Goal: Task Accomplishment & Management: Complete application form

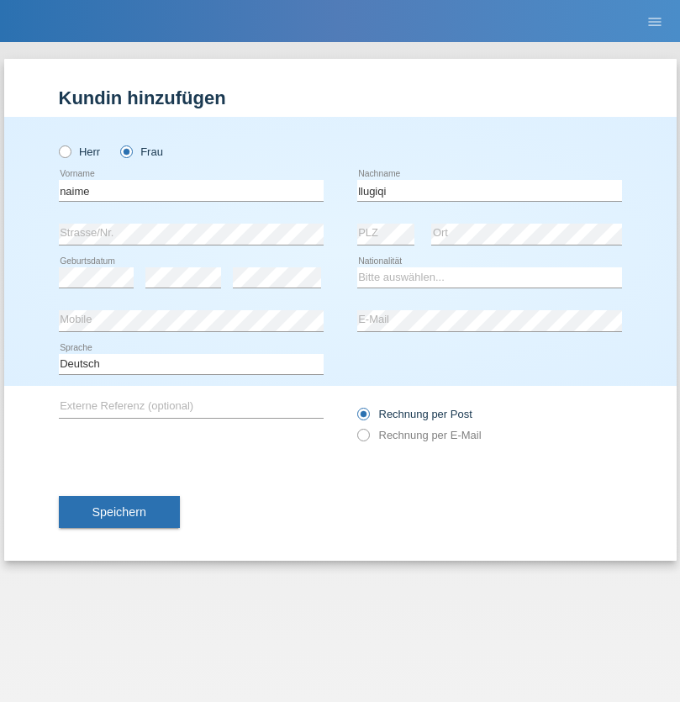
type input "llugiqi"
select select "CH"
radio input "true"
click at [191, 190] on input "text" at bounding box center [191, 190] width 265 height 21
type input "Bilyana"
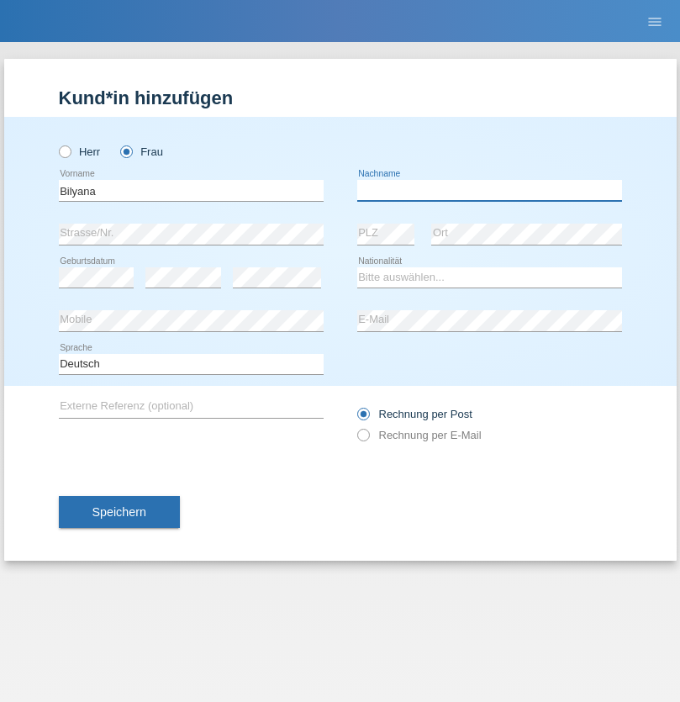
click at [489, 190] on input "text" at bounding box center [489, 190] width 265 height 21
type input "Doncheva"
select select "BG"
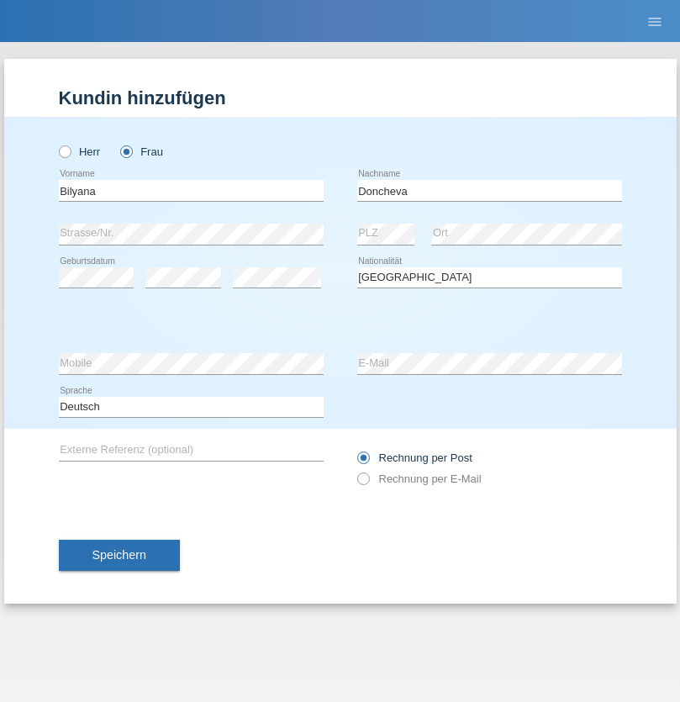
select select "C"
select select "20"
select select "02"
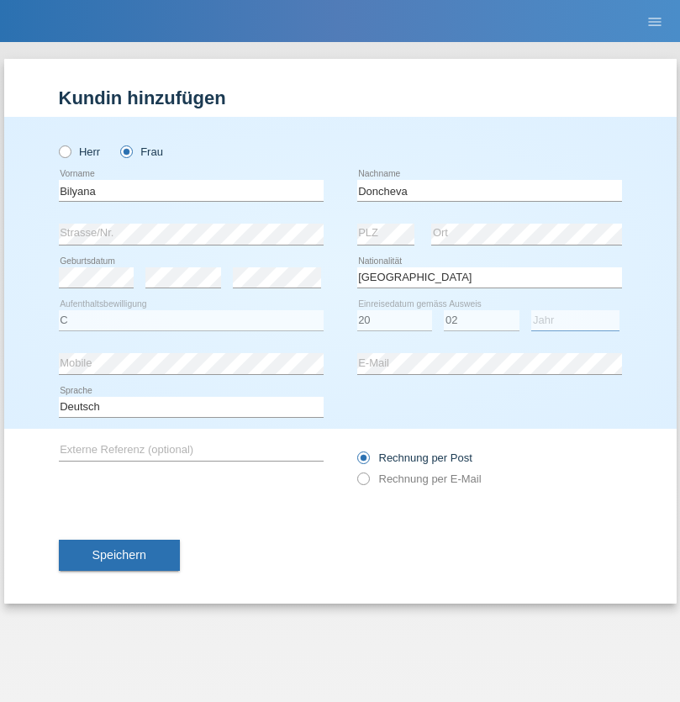
select select "2021"
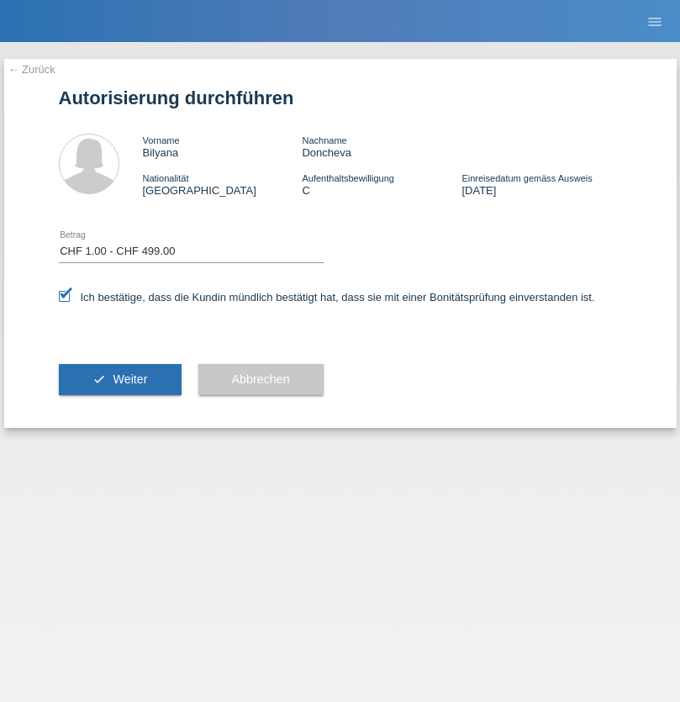
select select "1"
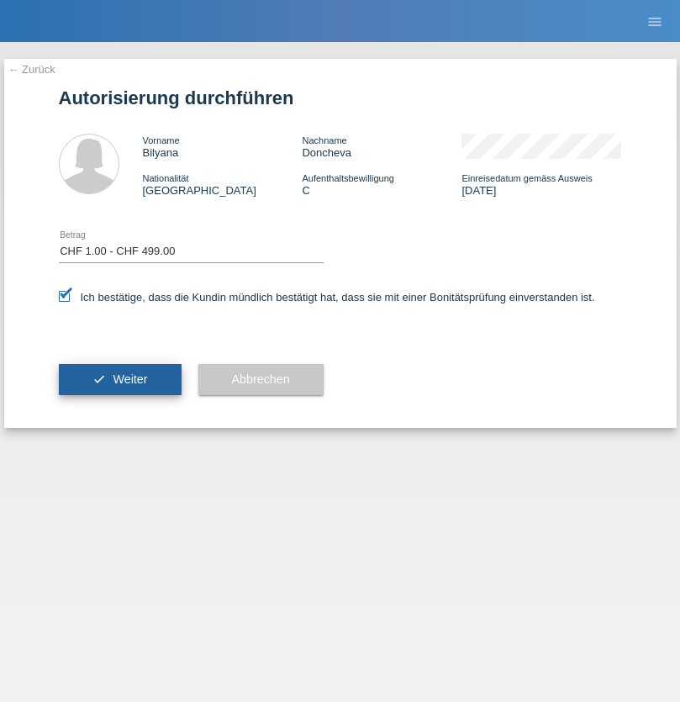
click at [119, 379] on span "Weiter" at bounding box center [130, 378] width 34 height 13
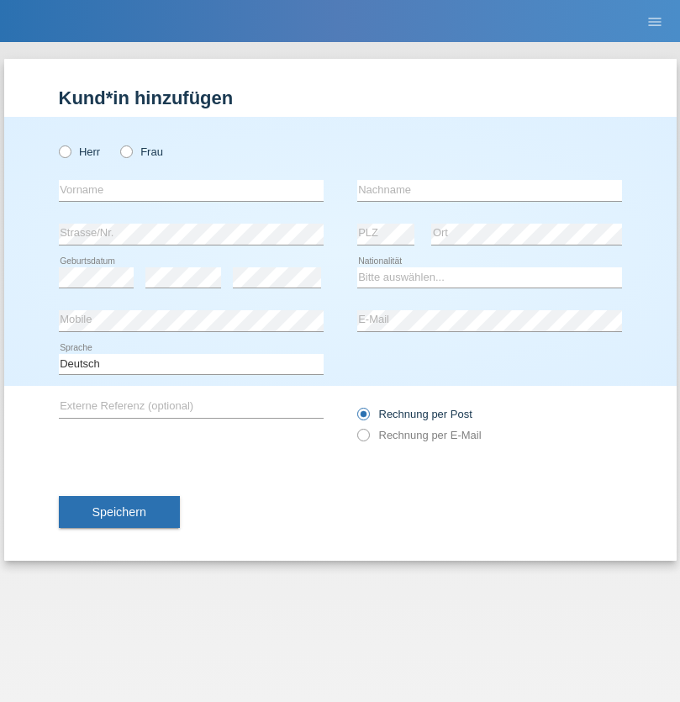
radio input "true"
click at [191, 190] on input "text" at bounding box center [191, 190] width 265 height 21
type input "Shanas"
click at [489, 190] on input "text" at bounding box center [489, 190] width 265 height 21
type input "Baranati"
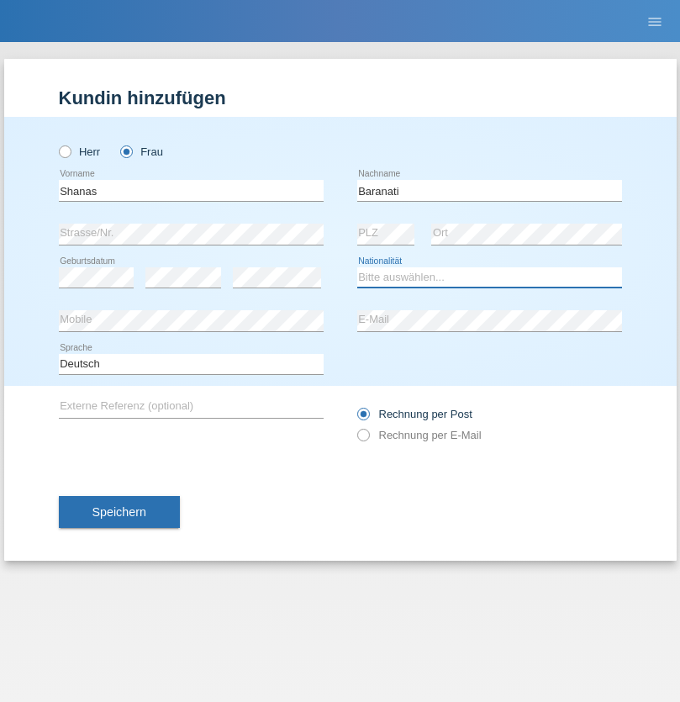
select select "CH"
radio input "true"
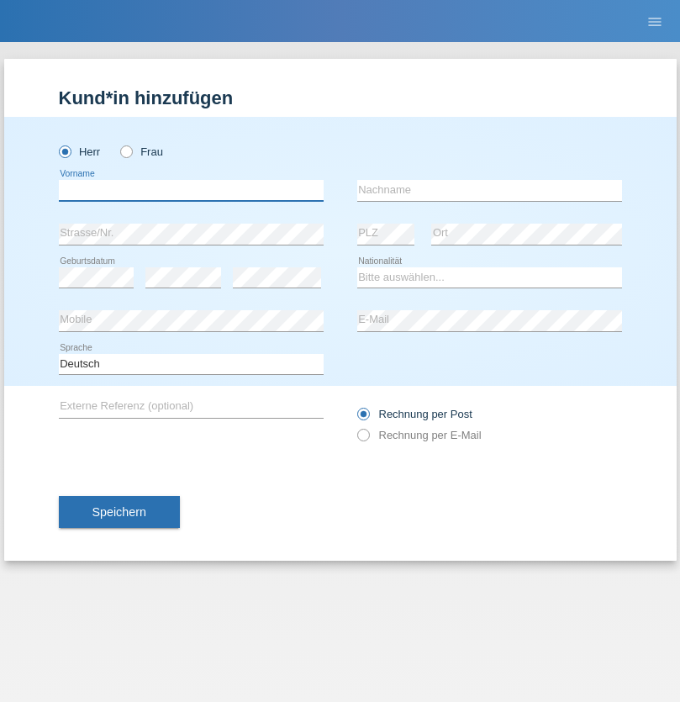
click at [191, 190] on input "text" at bounding box center [191, 190] width 265 height 21
type input "Khoshnaw"
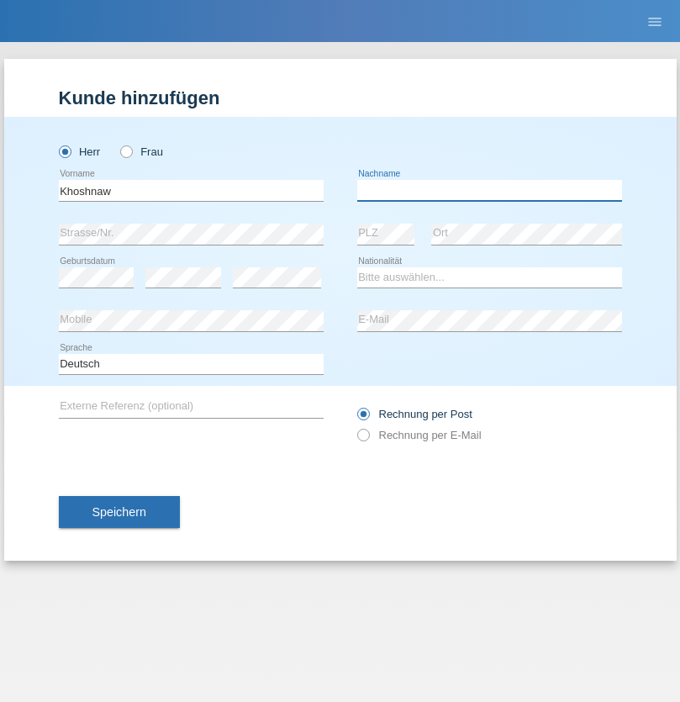
click at [489, 190] on input "text" at bounding box center [489, 190] width 265 height 21
type input "Abdulqadir"
select select "IR"
select select "C"
select select "03"
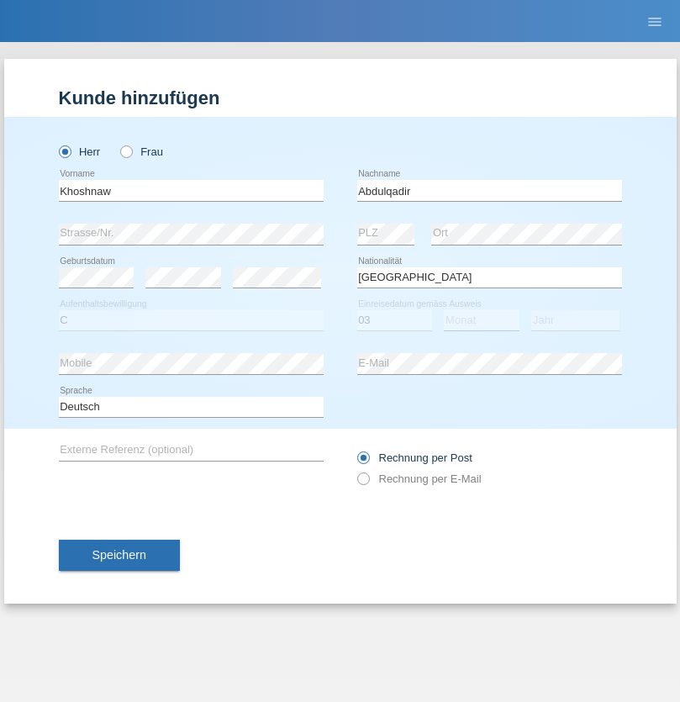
select select "09"
select select "2015"
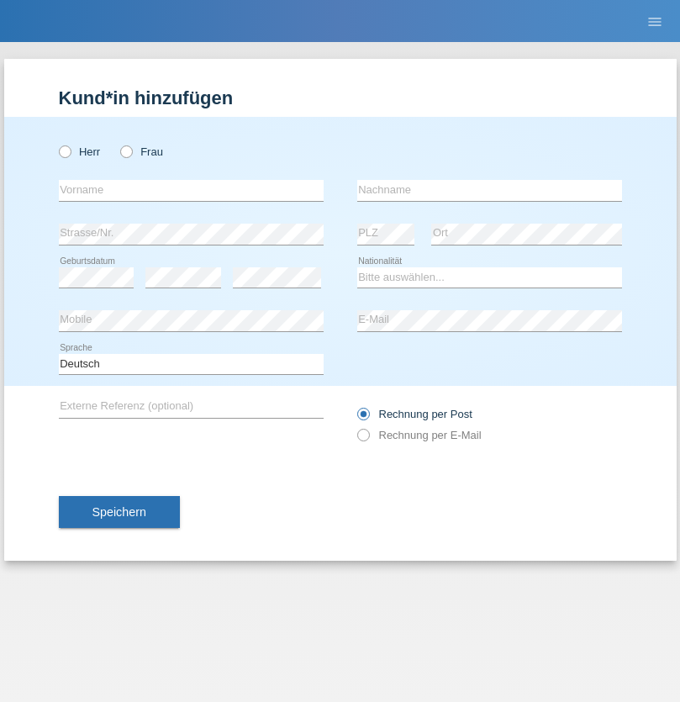
radio input "true"
click at [191, 190] on input "text" at bounding box center [191, 190] width 265 height 21
type input "[PERSON_NAME]"
click at [489, 190] on input "text" at bounding box center [489, 190] width 265 height 21
type input "Sokol"
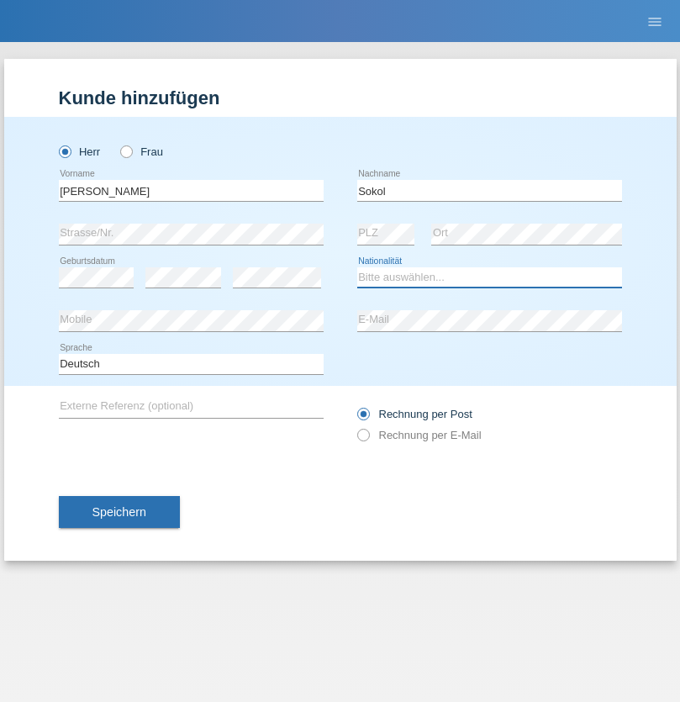
select select "XK"
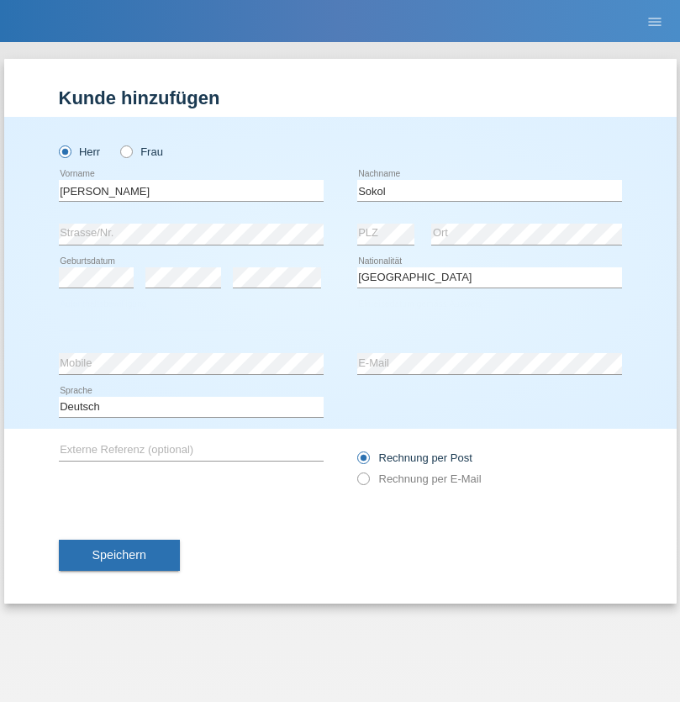
select select "C"
select select "02"
select select "08"
select select "1988"
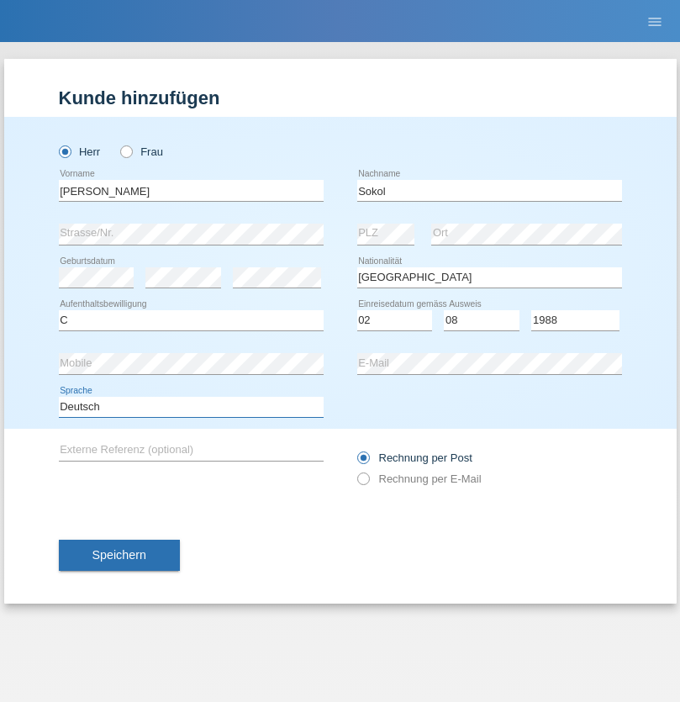
select select "en"
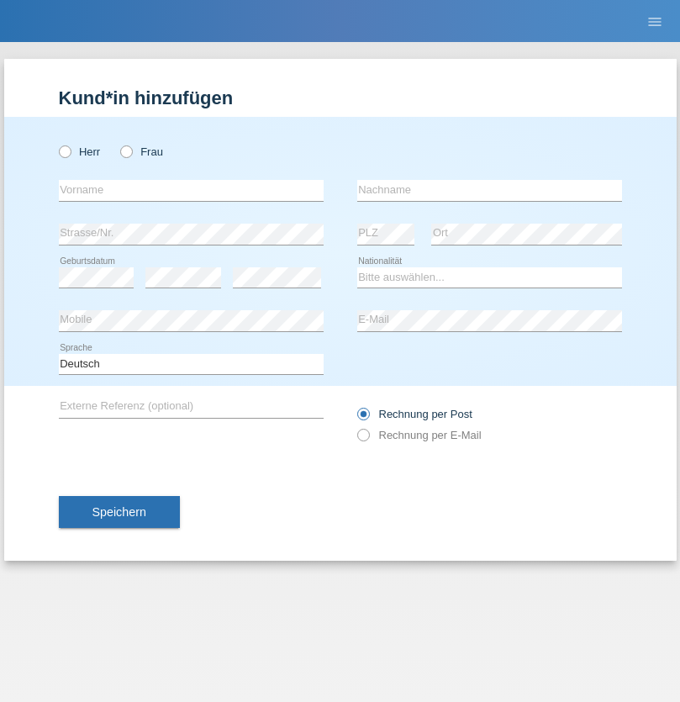
radio input "true"
click at [191, 190] on input "text" at bounding box center [191, 190] width 265 height 21
type input "[PERSON_NAME]"
click at [489, 190] on input "text" at bounding box center [489, 190] width 265 height 21
type input "Sokol"
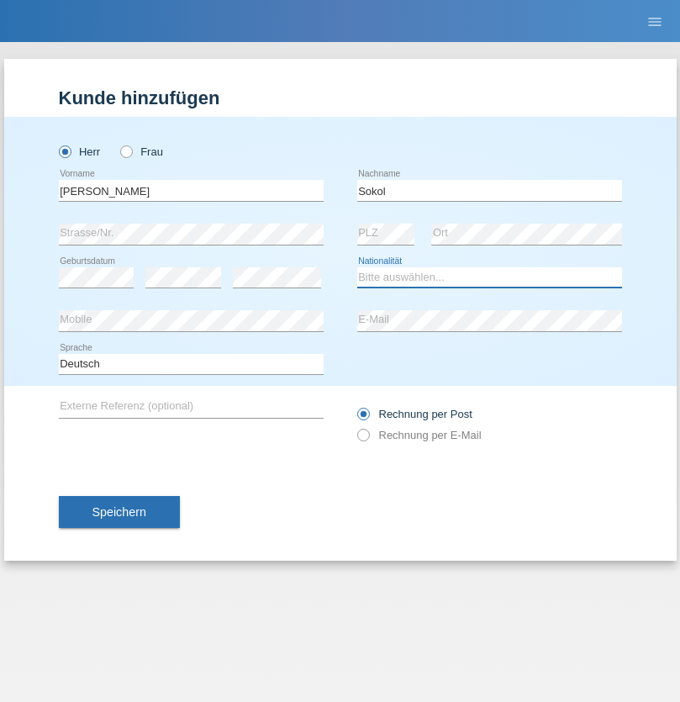
select select "XK"
select select "C"
select select "02"
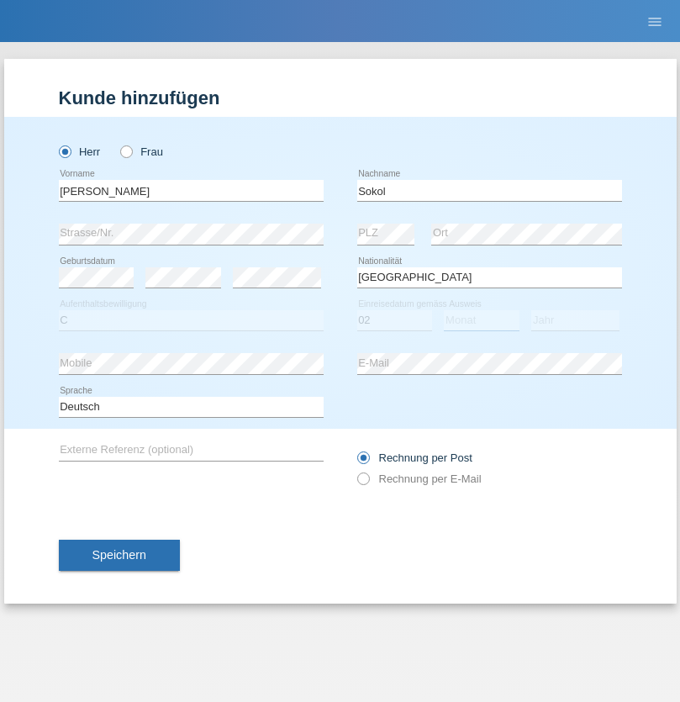
select select "08"
select select "1988"
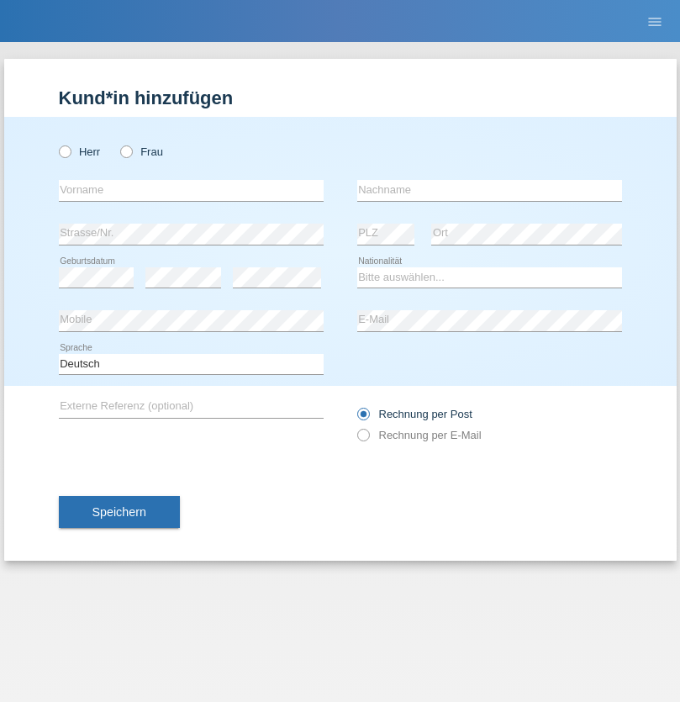
radio input "true"
click at [191, 190] on input "text" at bounding box center [191, 190] width 265 height 21
type input "[PERSON_NAME]"
click at [489, 190] on input "text" at bounding box center [489, 190] width 265 height 21
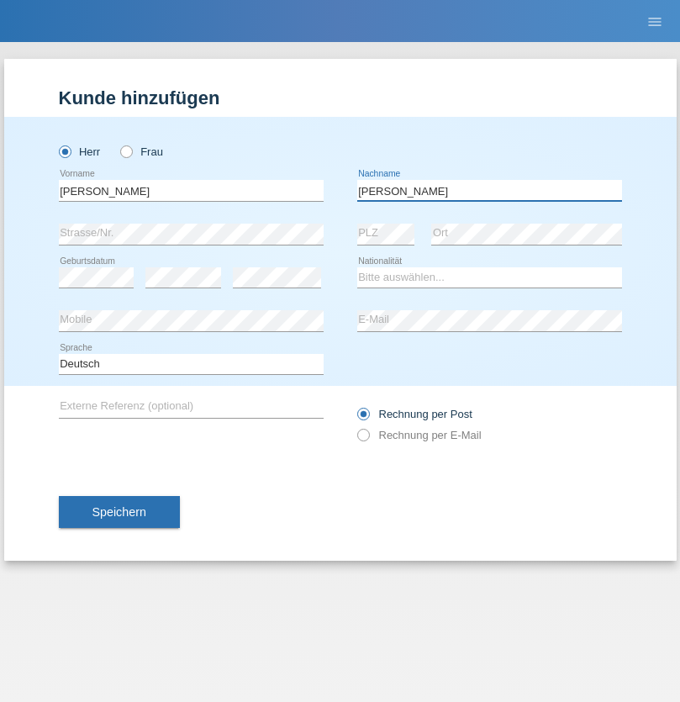
type input "[PERSON_NAME]"
select select "PL"
select select "C"
select select "11"
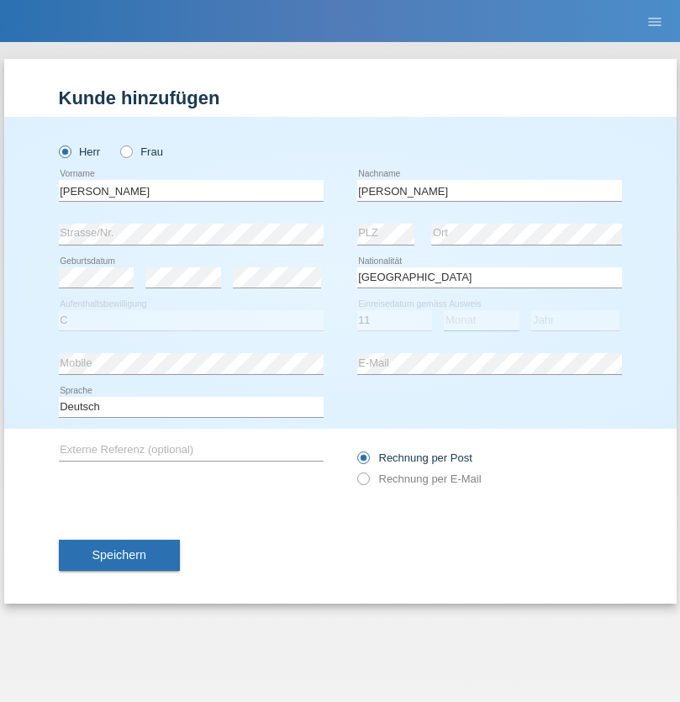
select select "01"
select select "2007"
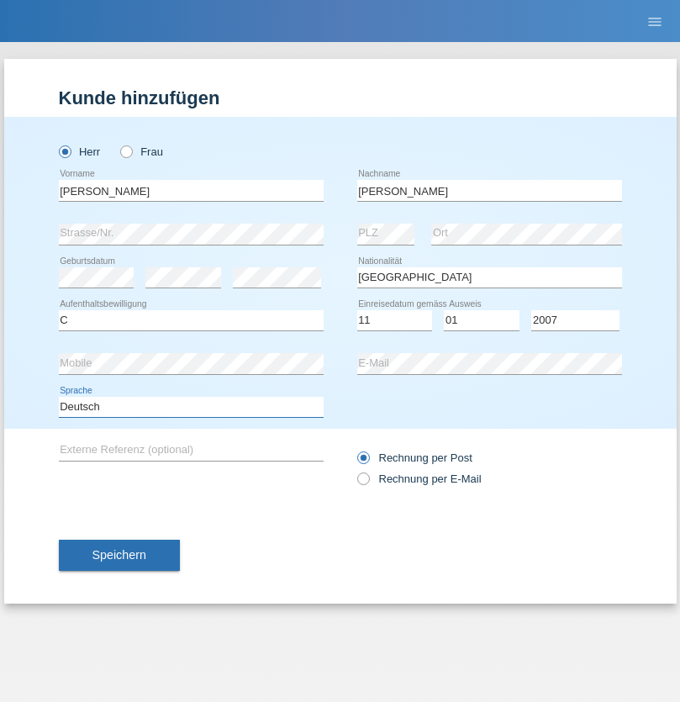
select select "en"
